Goal: Information Seeking & Learning: Find specific fact

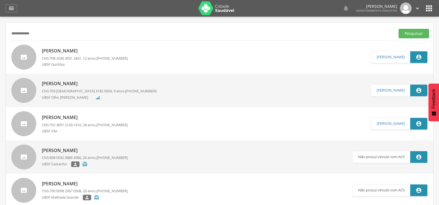
drag, startPoint x: 52, startPoint y: 34, endPoint x: 0, endPoint y: 35, distance: 51.6
click at [0, 35] on div " Supervisão  Distritos  Ubs Coordenador: - Queimadas / PB Intervalo de Tempo…" at bounding box center [219, 119] width 439 height 205
type input "**********"
click at [399, 29] on button "Pesquisar" at bounding box center [414, 33] width 31 height 9
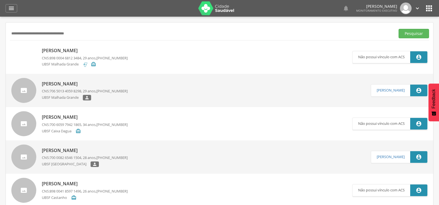
click at [99, 51] on p "[PERSON_NAME]" at bounding box center [85, 50] width 86 height 6
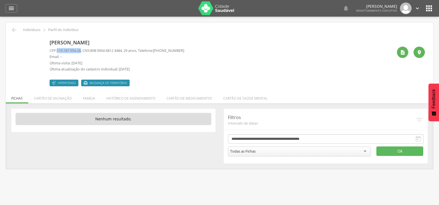
drag, startPoint x: 57, startPoint y: 50, endPoint x: 83, endPoint y: 50, distance: 26.1
click at [83, 50] on p "CPF: 119.187.954-28 , CNS: [PHONE_NUMBER] , 29 anos, Telefone: [PHONE_NUMBER]" at bounding box center [117, 50] width 135 height 5
copy p "119.187.954-28"
click at [89, 99] on li "Família" at bounding box center [89, 96] width 24 height 13
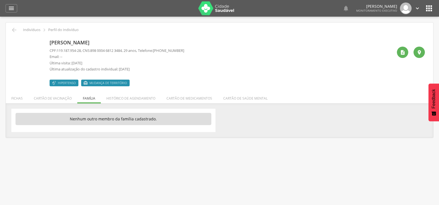
click at [89, 99] on ul "Fichas Cartão de vacinação Família Histórico de agendamento Cartão de medicamen…" at bounding box center [220, 98] width 428 height 5
click at [16, 29] on icon "" at bounding box center [14, 30] width 7 height 7
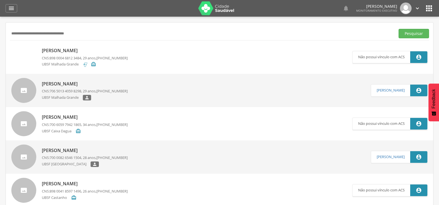
drag, startPoint x: 94, startPoint y: 34, endPoint x: 0, endPoint y: 37, distance: 94.0
click at [0, 37] on div " Supervisão  Distritos  Ubs Coordenador: - Queimadas / PB Intervalo de Tempo…" at bounding box center [219, 119] width 439 height 205
paste input "**********"
type input "**********"
click at [399, 29] on button "Pesquisar" at bounding box center [414, 33] width 31 height 9
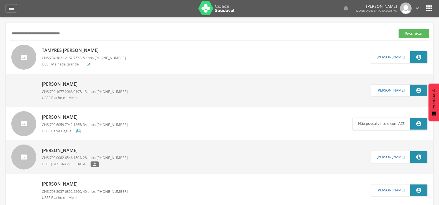
click at [85, 50] on p "Tamyres [PERSON_NAME]" at bounding box center [84, 50] width 84 height 6
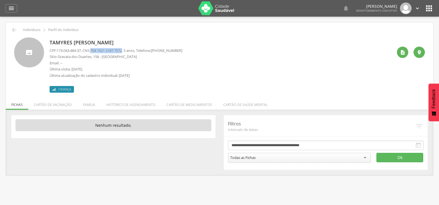
drag, startPoint x: 93, startPoint y: 50, endPoint x: 127, endPoint y: 50, distance: 34.1
click at [127, 50] on p "CPF: 173.043.484-37 , CNS: [PHONE_NUMBER] , 5 anos, Telefone: [PHONE_NUMBER]" at bounding box center [116, 50] width 133 height 5
copy p "704 1021 2187 7572"
click at [87, 104] on li "Família" at bounding box center [89, 103] width 24 height 13
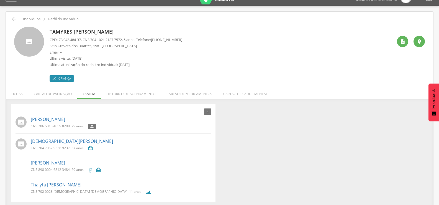
scroll to position [17, 0]
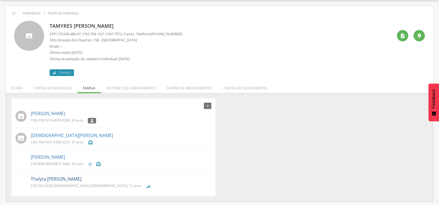
click at [59, 180] on link "Thalyta [PERSON_NAME]" at bounding box center [56, 179] width 51 height 6
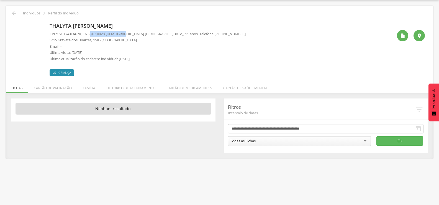
drag, startPoint x: 95, startPoint y: 32, endPoint x: 127, endPoint y: 34, distance: 32.7
click at [127, 34] on span "702 0028 [DEMOGRAPHIC_DATA] [DEMOGRAPHIC_DATA]" at bounding box center [136, 33] width 93 height 5
copy span "702 0028 [DEMOGRAPHIC_DATA] [DEMOGRAPHIC_DATA]"
click at [15, 13] on icon "" at bounding box center [14, 13] width 7 height 7
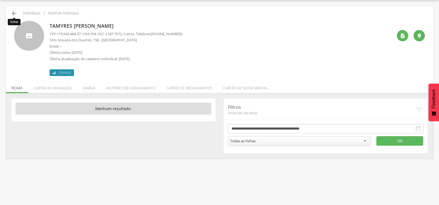
click at [17, 14] on icon "" at bounding box center [14, 13] width 7 height 7
